Goal: Information Seeking & Learning: Learn about a topic

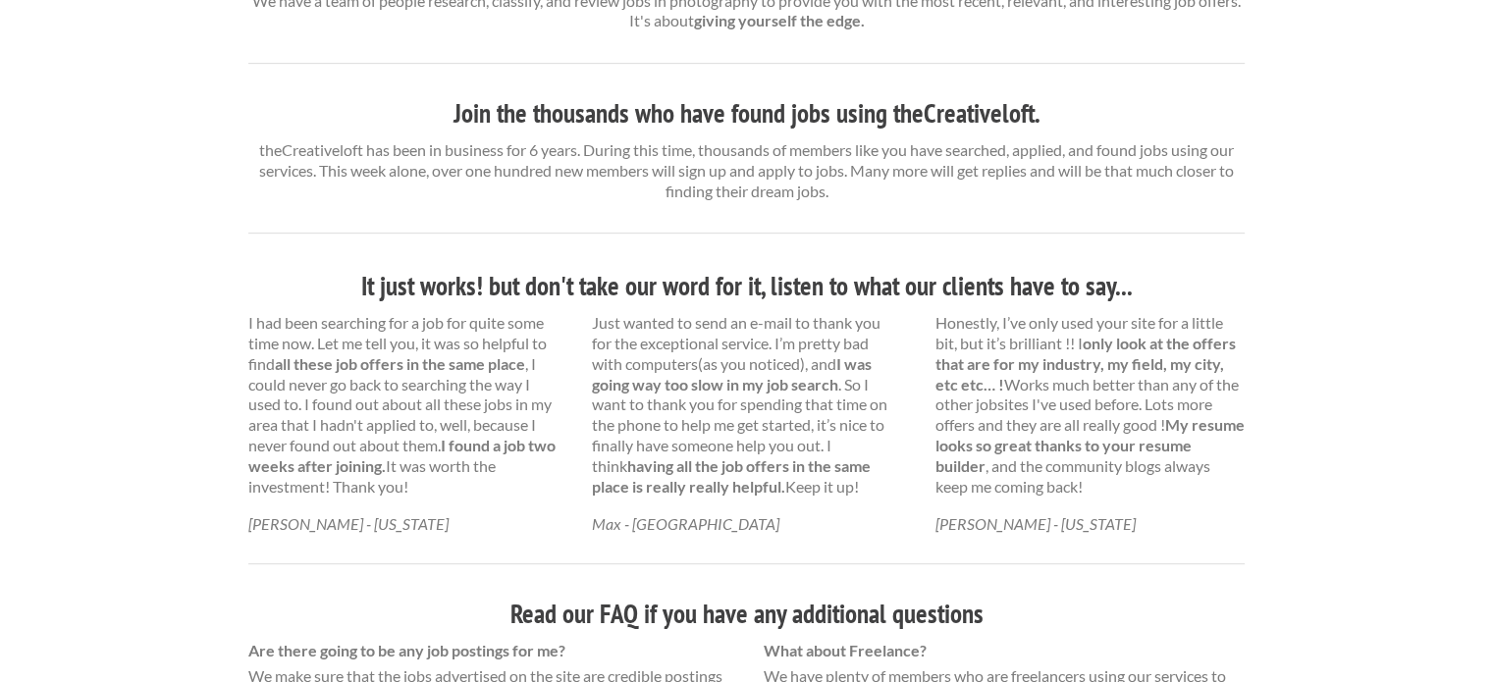
scroll to position [854, 0]
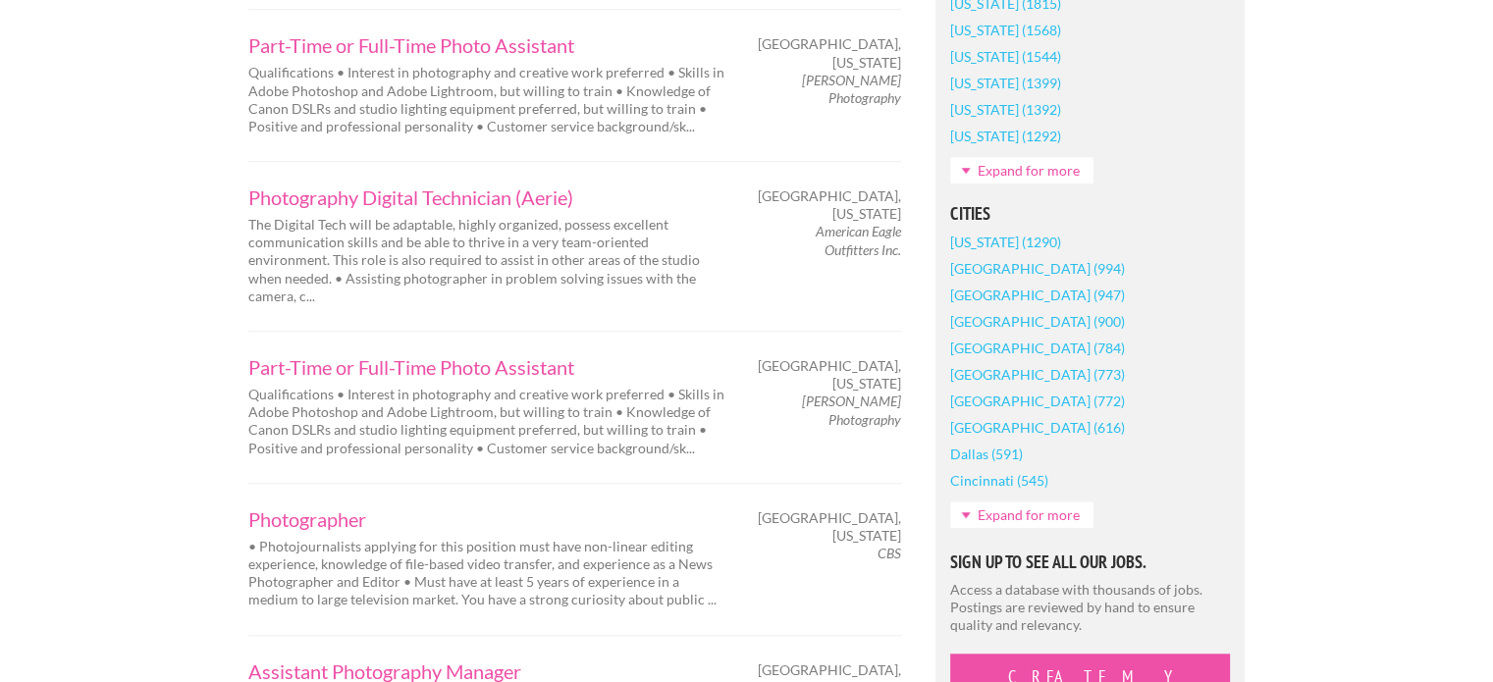
scroll to position [1531, 0]
click at [475, 186] on link "Photography Digital Technician (Aerie)" at bounding box center [488, 196] width 481 height 20
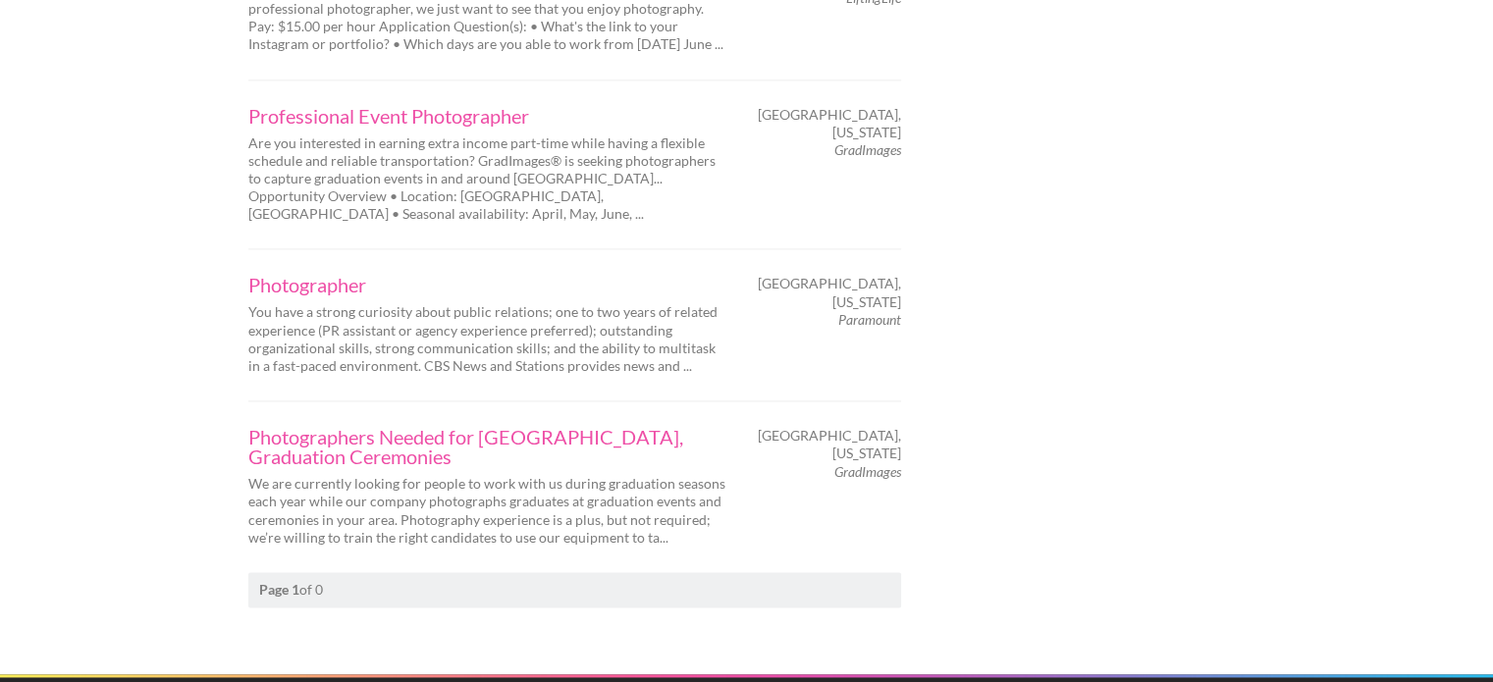
scroll to position [2698, 0]
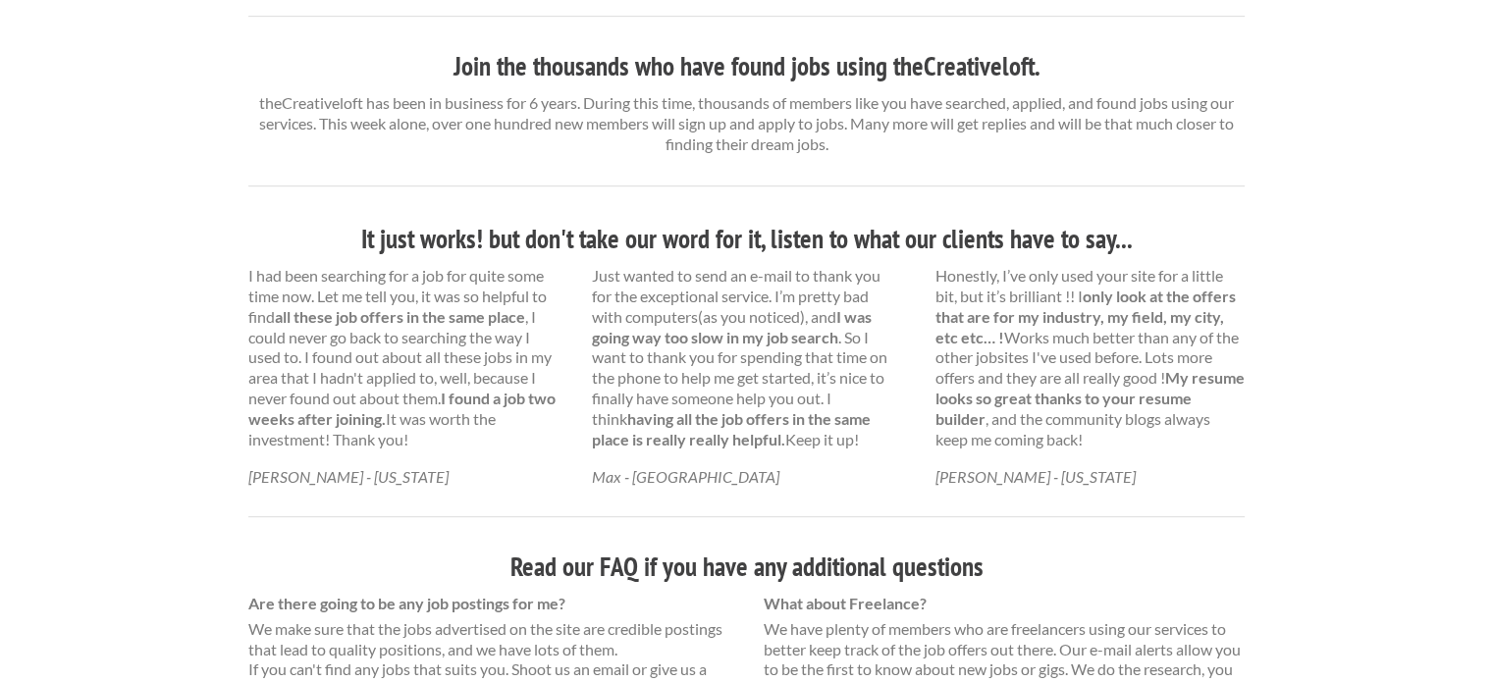
scroll to position [904, 0]
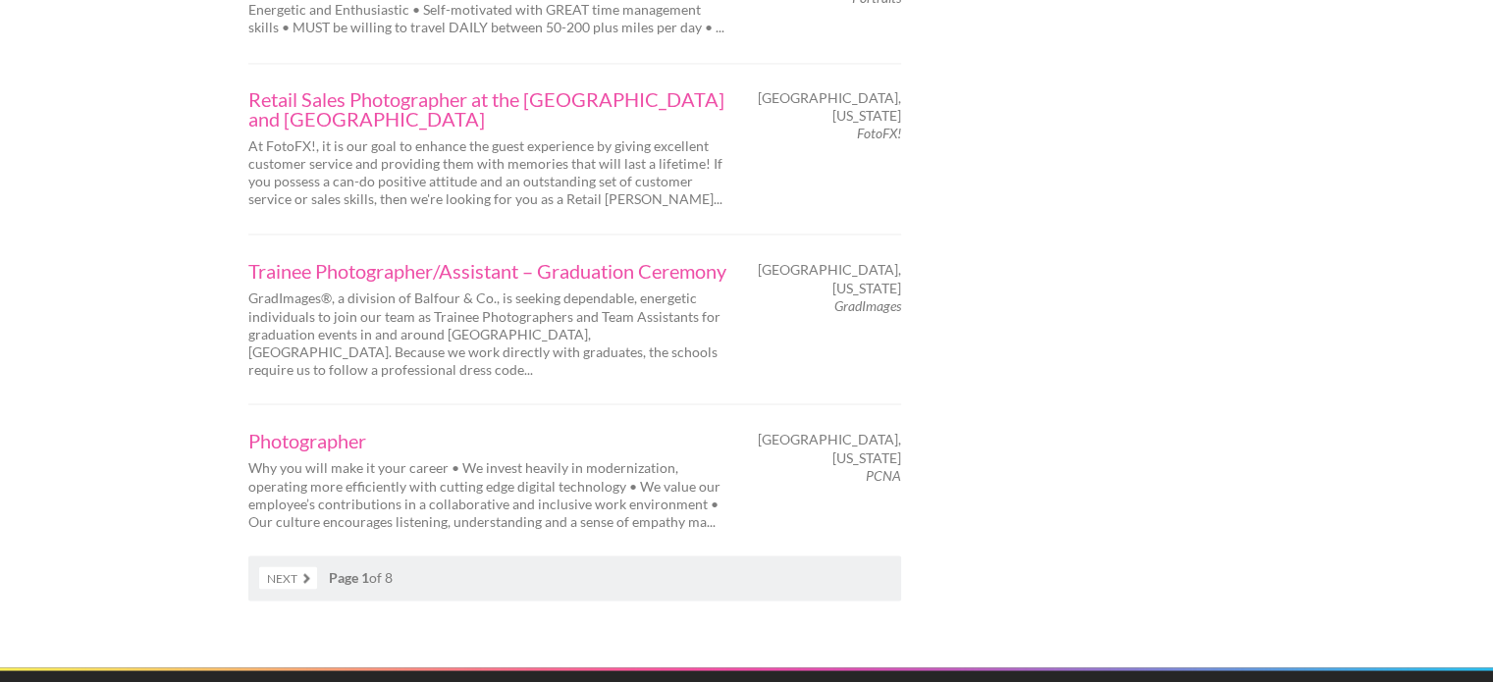
scroll to position [3476, 0]
